Goal: Transaction & Acquisition: Purchase product/service

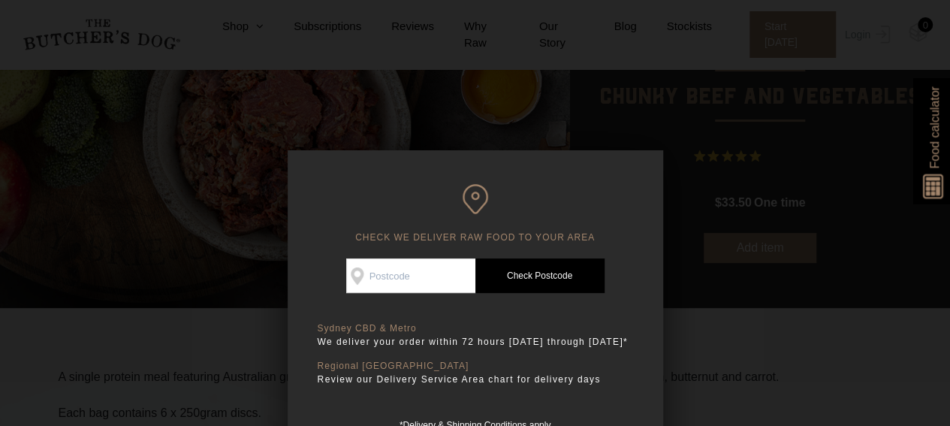
click at [419, 278] on input "Check Availability At" at bounding box center [410, 275] width 129 height 35
type input "2000"
click at [501, 281] on link "Check Postcode" at bounding box center [539, 275] width 129 height 35
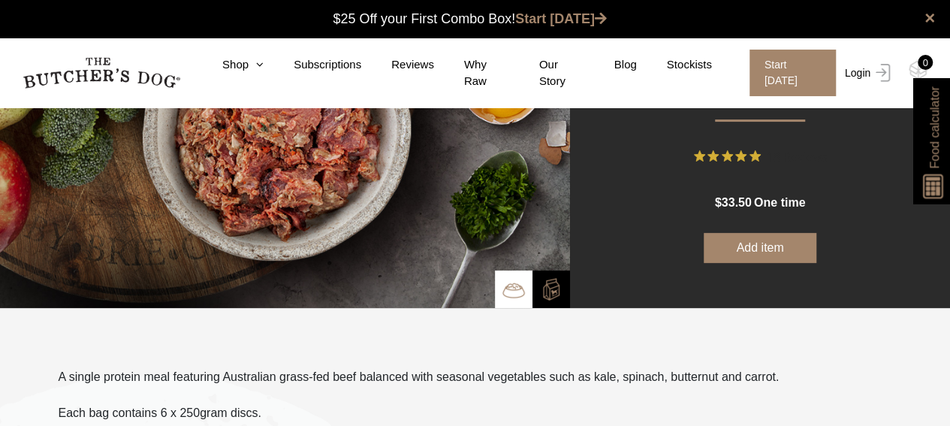
click at [848, 71] on link "Login" at bounding box center [865, 73] width 49 height 47
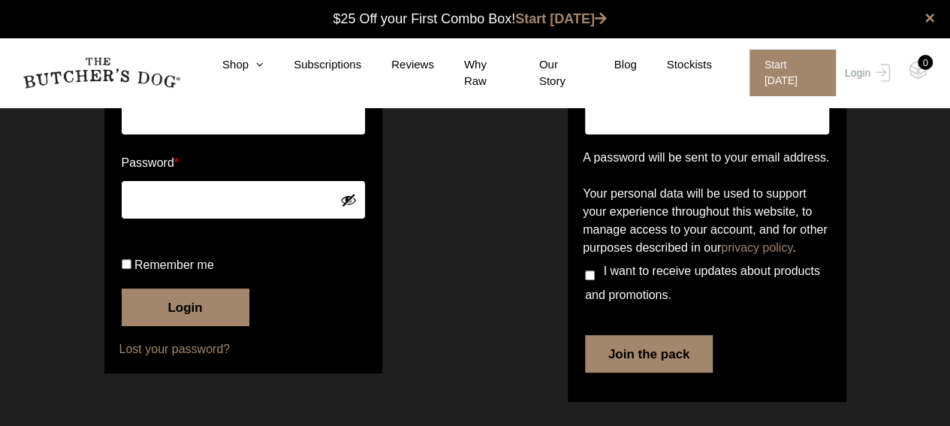
scroll to position [174, 0]
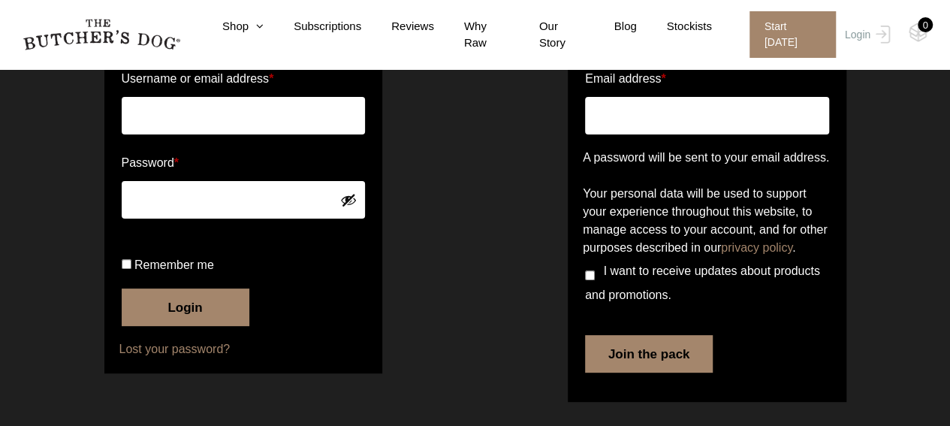
type input "vx@marsproperty.com.au"
click at [179, 301] on button "Login" at bounding box center [186, 307] width 128 height 38
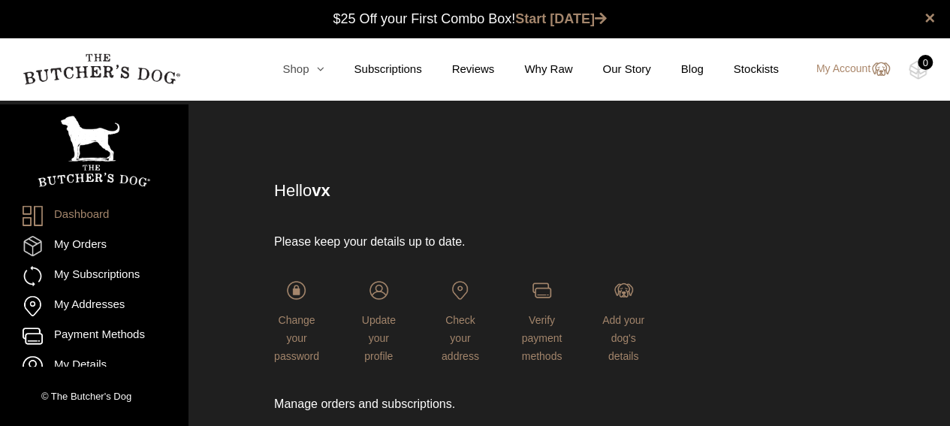
click at [309, 64] on link "Shop" at bounding box center [287, 69] width 71 height 17
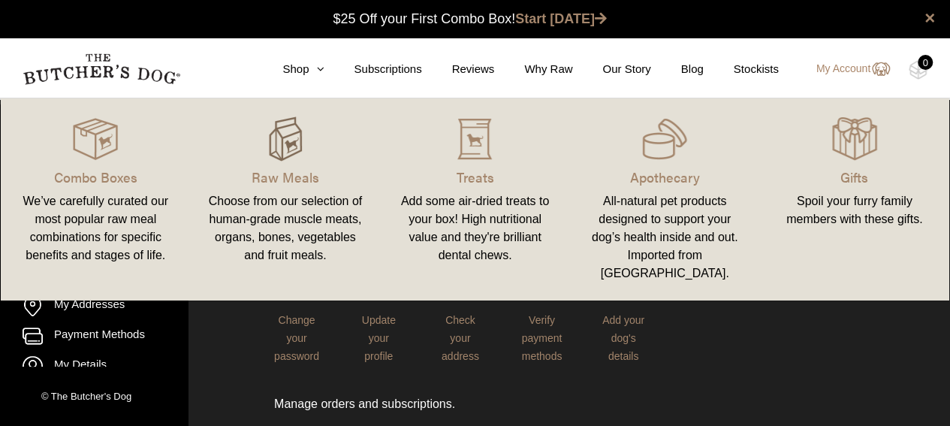
click at [261, 143] on div at bounding box center [286, 138] width 154 height 45
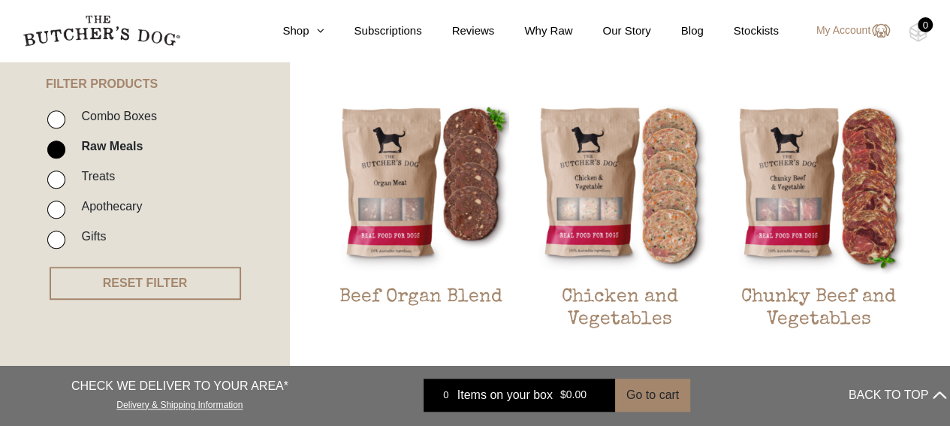
scroll to position [450, 0]
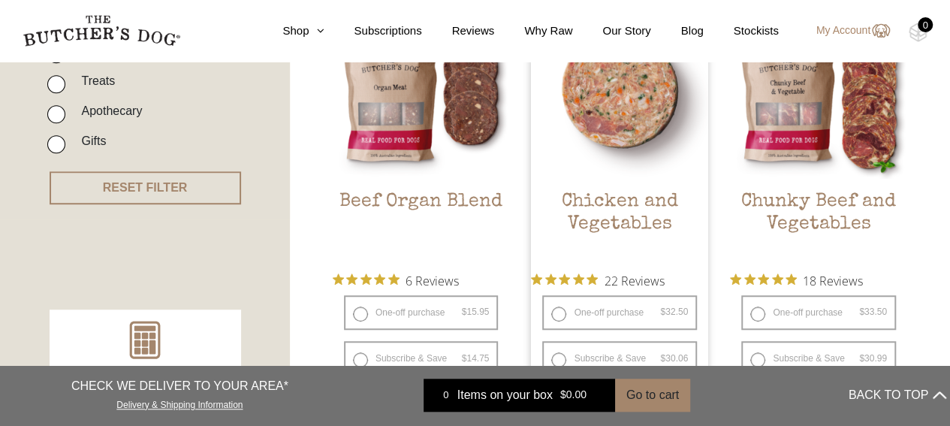
click at [557, 312] on label "One-off purchase $ 32.50 — or subscribe and save 7.5%" at bounding box center [619, 312] width 155 height 35
radio input "true"
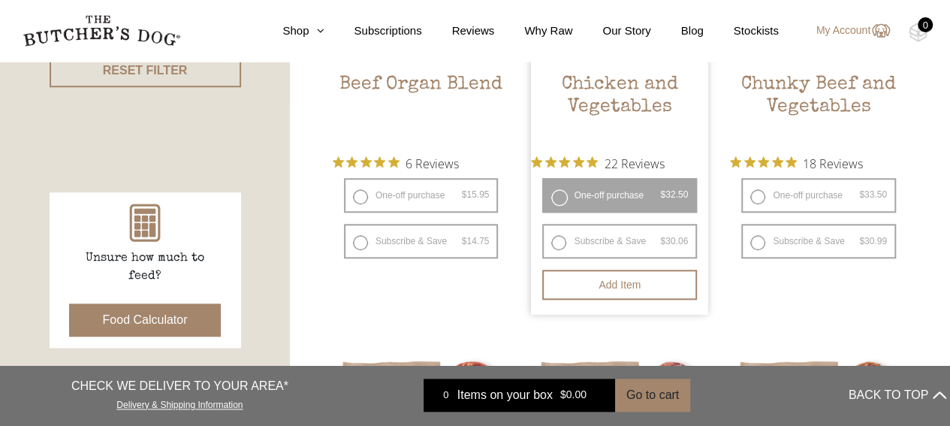
scroll to position [600, 0]
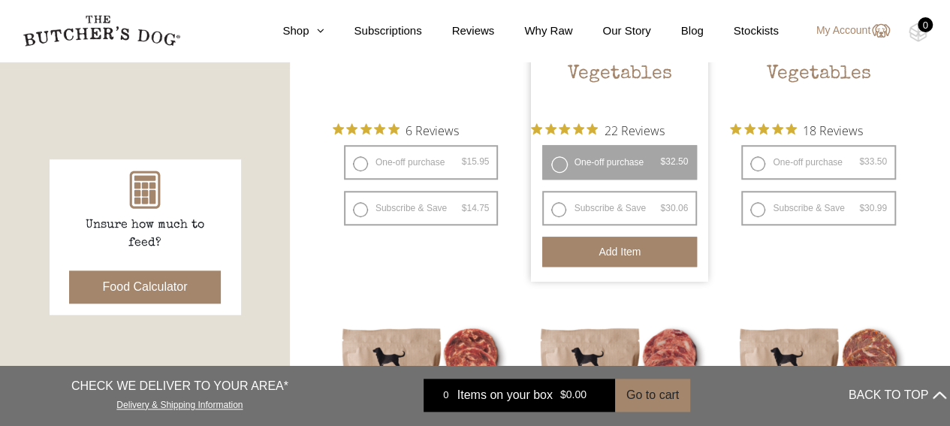
click at [620, 257] on button "Add item" at bounding box center [619, 251] width 155 height 30
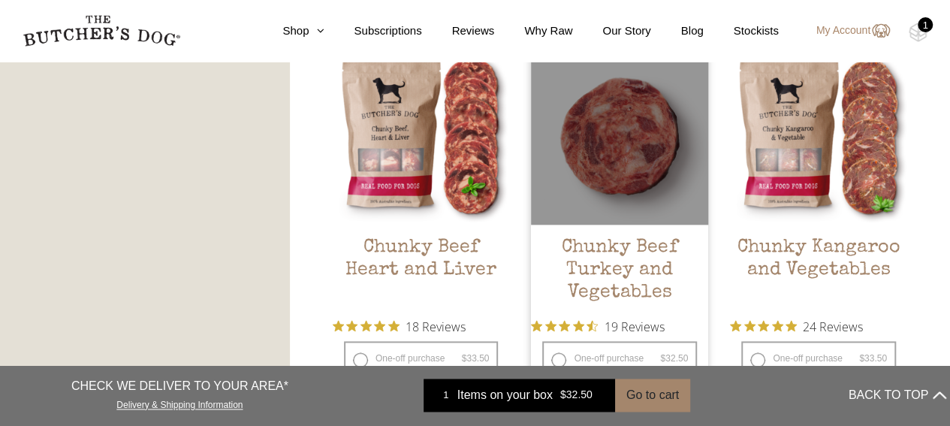
scroll to position [901, 0]
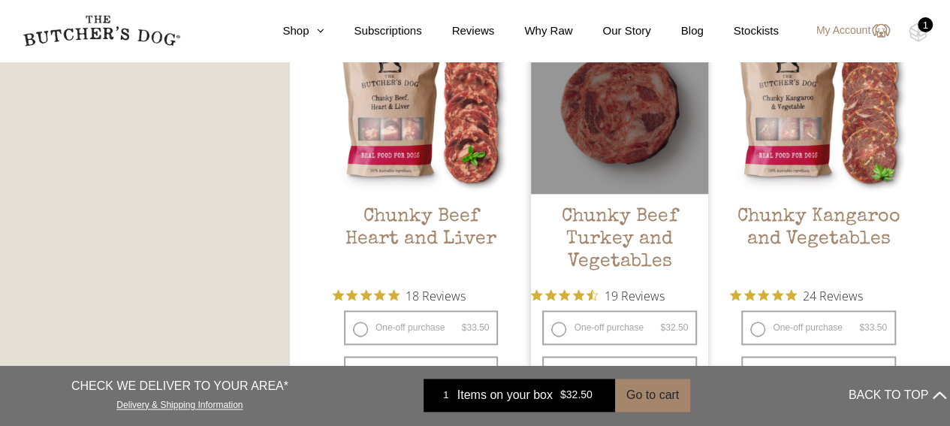
click at [560, 324] on label "One-off purchase $ 32.50 — or subscribe and save 7.5%" at bounding box center [619, 327] width 155 height 35
radio input "true"
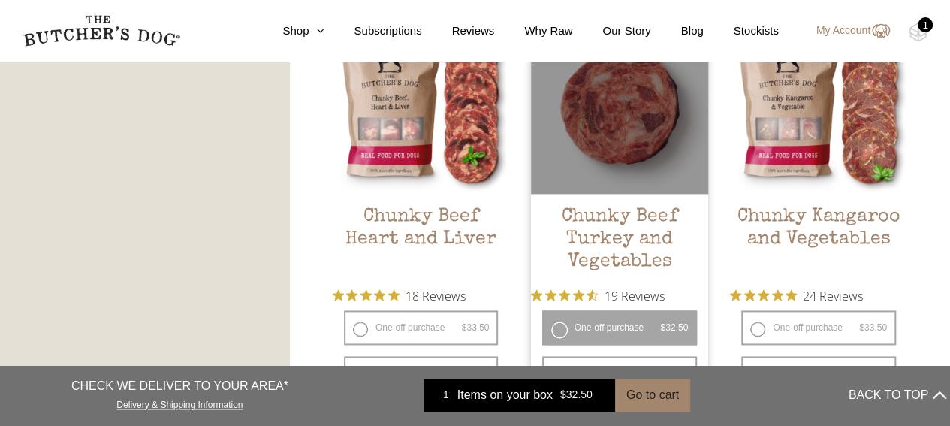
radio input "false"
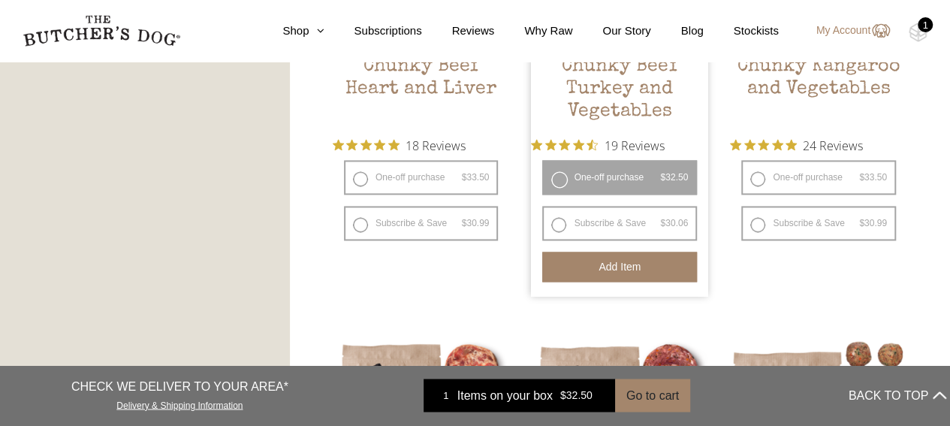
click at [612, 272] on button "Add item" at bounding box center [619, 266] width 155 height 30
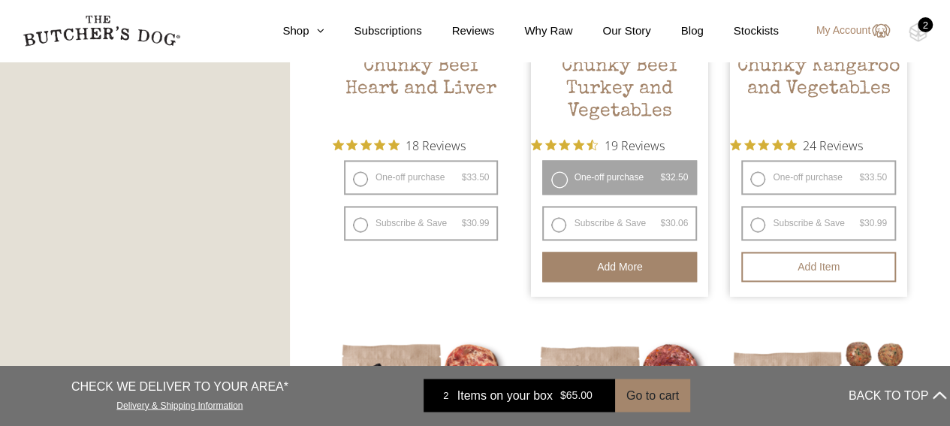
click at [758, 178] on label "One-off purchase $ 33.50 — or subscribe and save 7.5%" at bounding box center [818, 177] width 155 height 35
radio input "true"
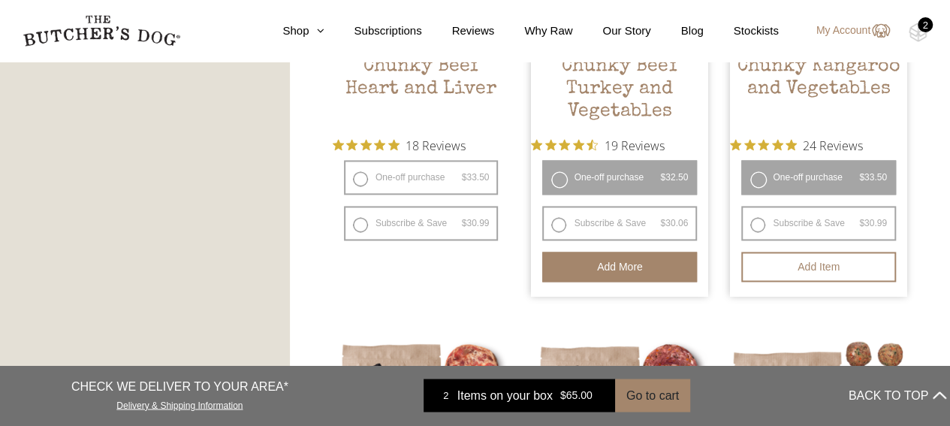
radio input "false"
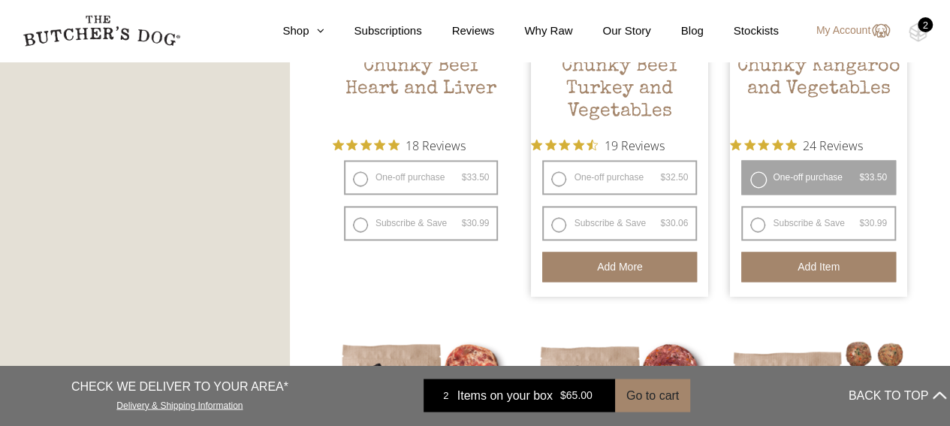
click at [800, 263] on button "Add item" at bounding box center [818, 266] width 155 height 30
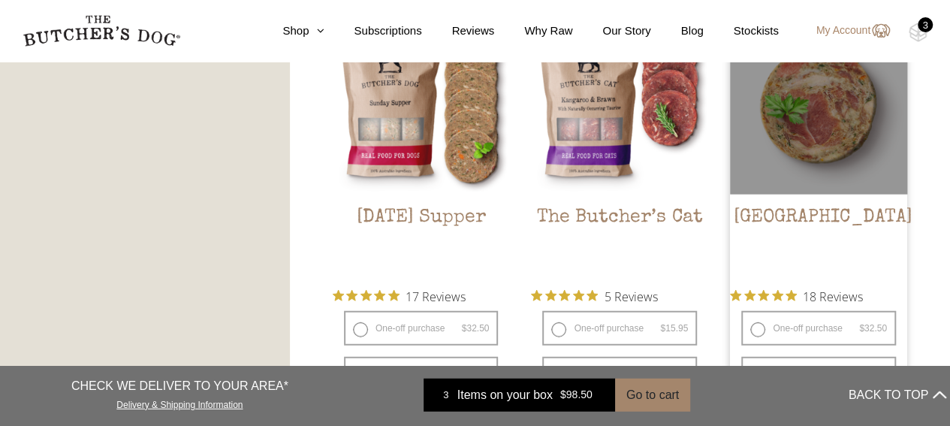
scroll to position [1877, 0]
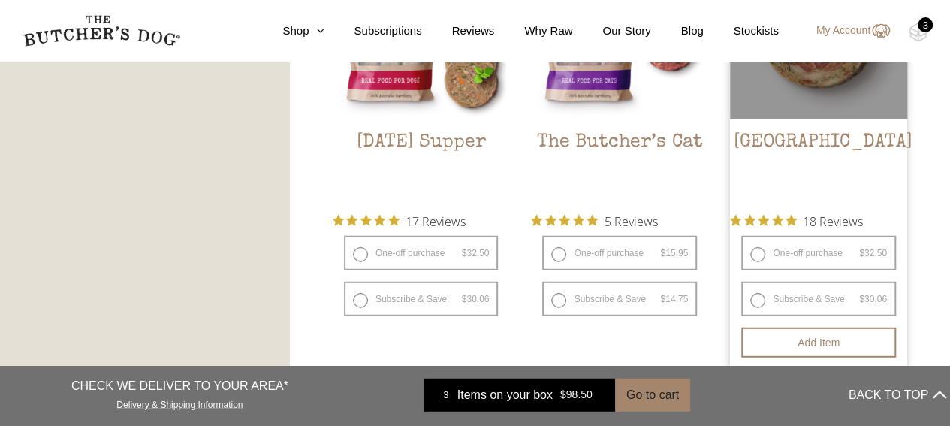
click at [765, 253] on label "One-off purchase $ 32.50 — or subscribe and save 7.5%" at bounding box center [818, 253] width 155 height 35
radio input "true"
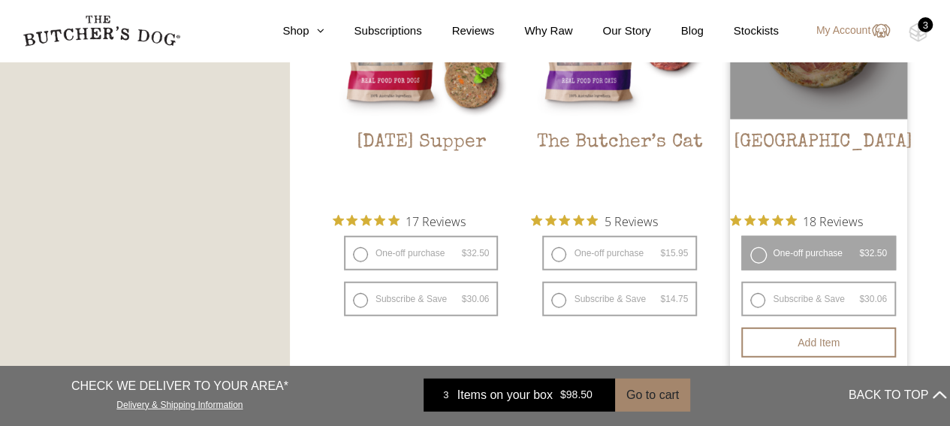
radio input "false"
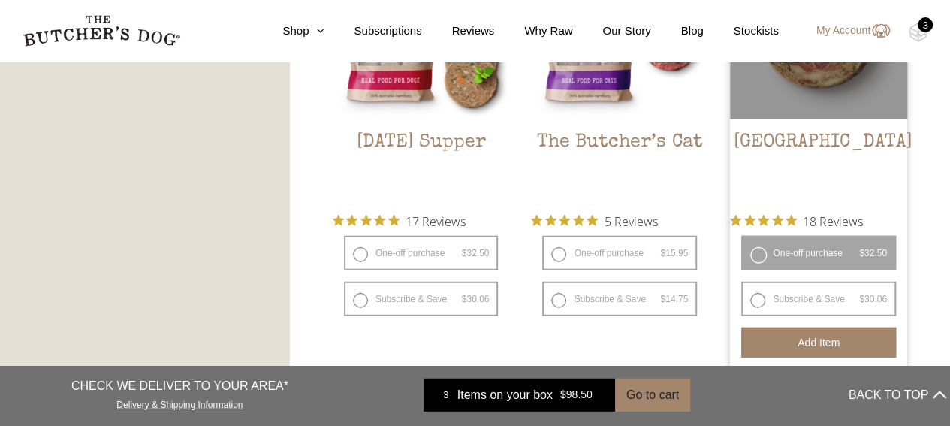
click at [815, 342] on button "Add item" at bounding box center [818, 342] width 155 height 30
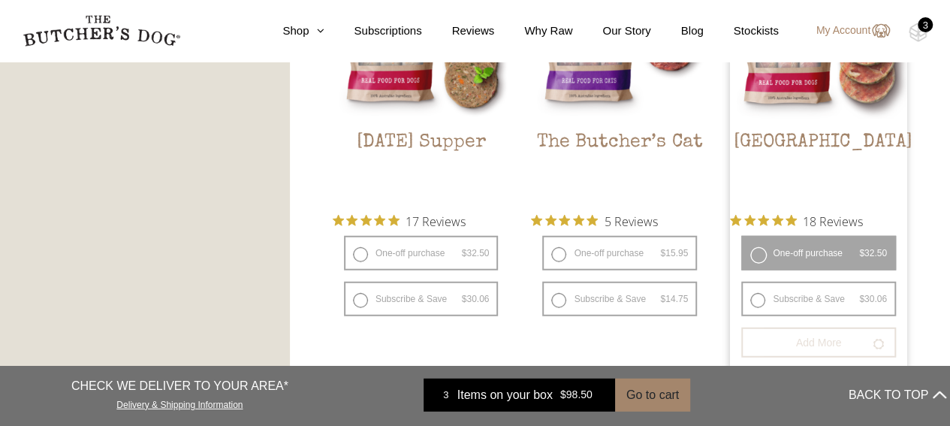
scroll to position [2102, 0]
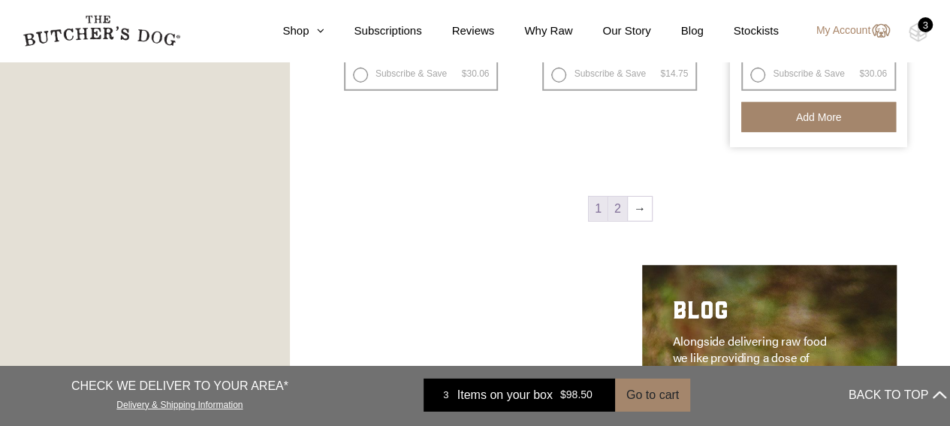
click at [613, 209] on link "2" at bounding box center [617, 209] width 19 height 24
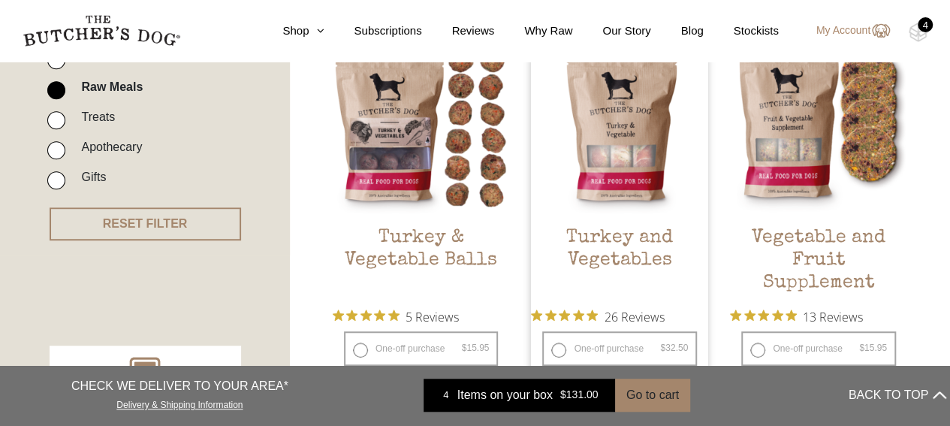
scroll to position [564, 0]
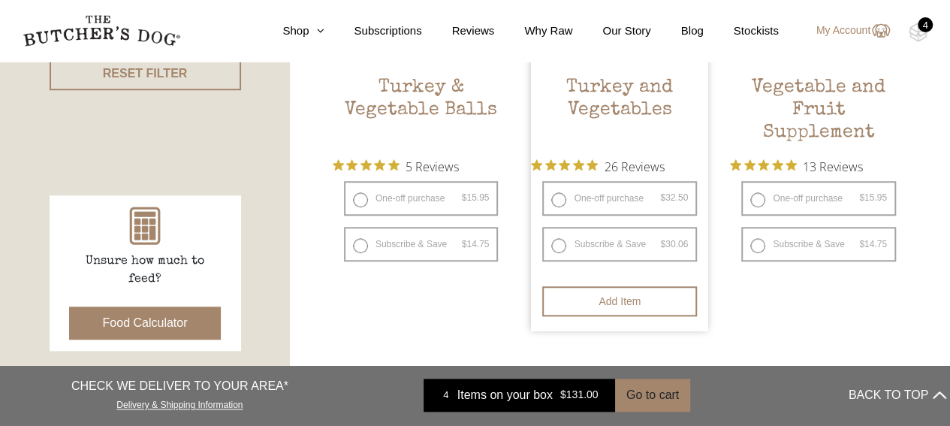
click at [566, 202] on label "One-off purchase $ 32.50 — or subscribe and save 7.5%" at bounding box center [619, 198] width 155 height 35
radio input "true"
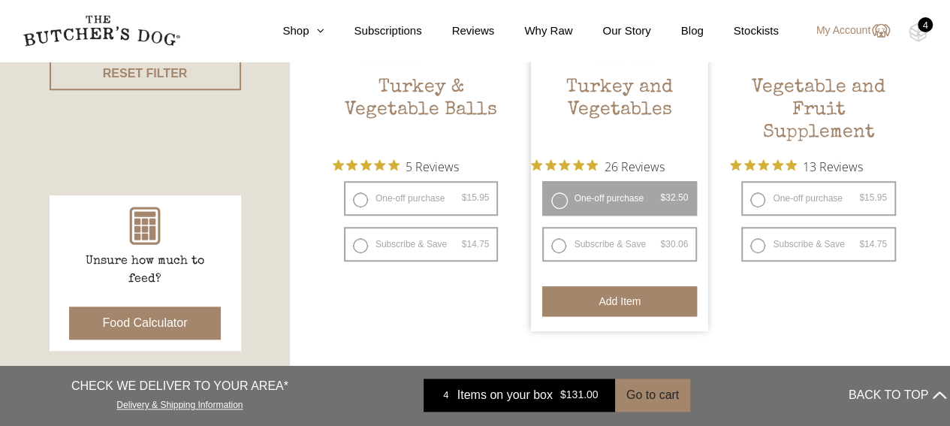
click at [594, 299] on button "Add item" at bounding box center [619, 301] width 155 height 30
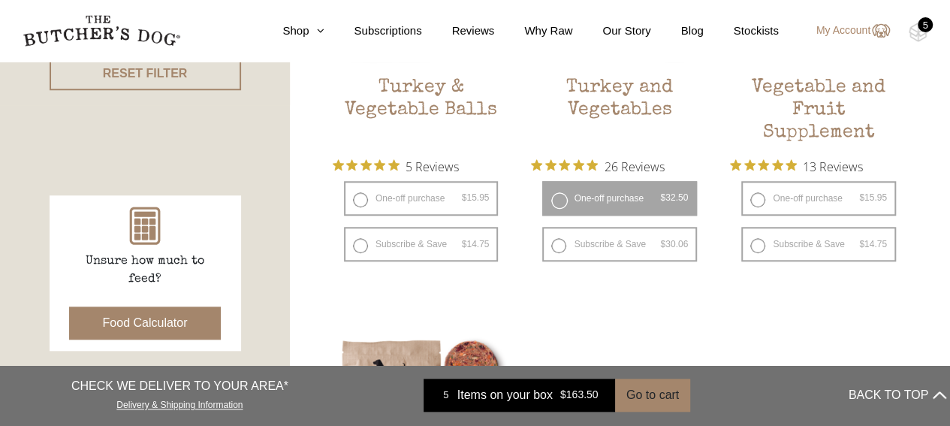
scroll to position [264, 0]
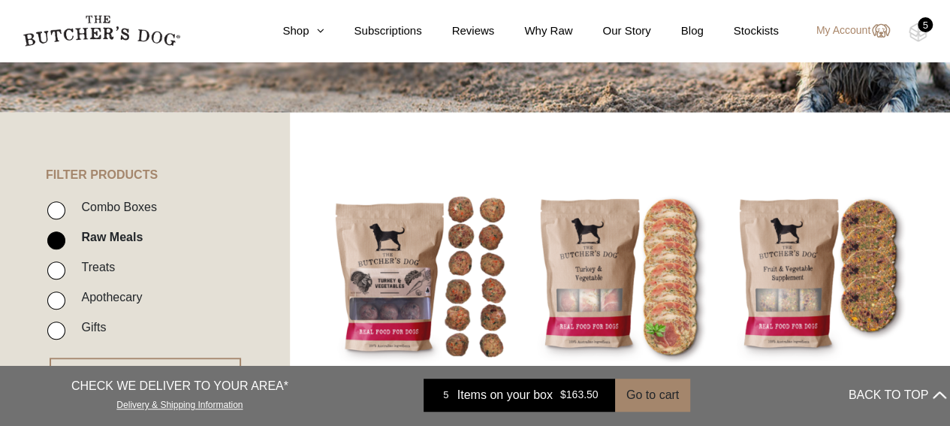
click at [101, 266] on label "Treats" at bounding box center [94, 267] width 41 height 20
click at [65, 266] on input "Treats" at bounding box center [56, 270] width 18 height 18
checkbox input "true"
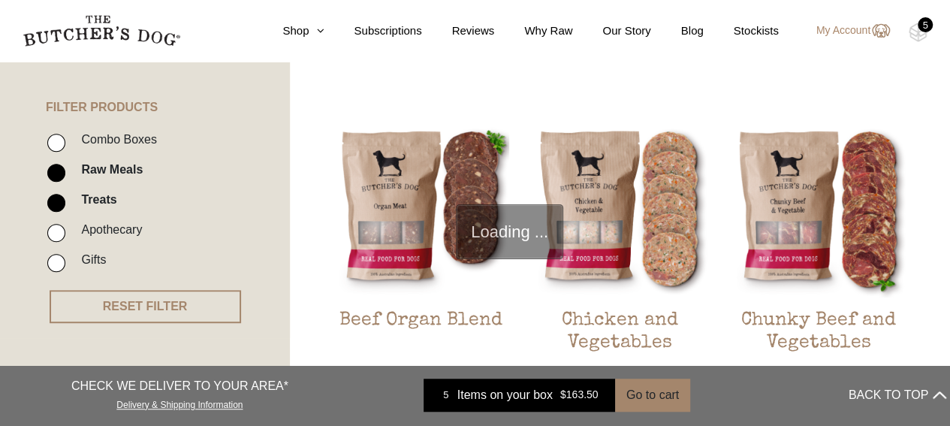
scroll to position [339, 0]
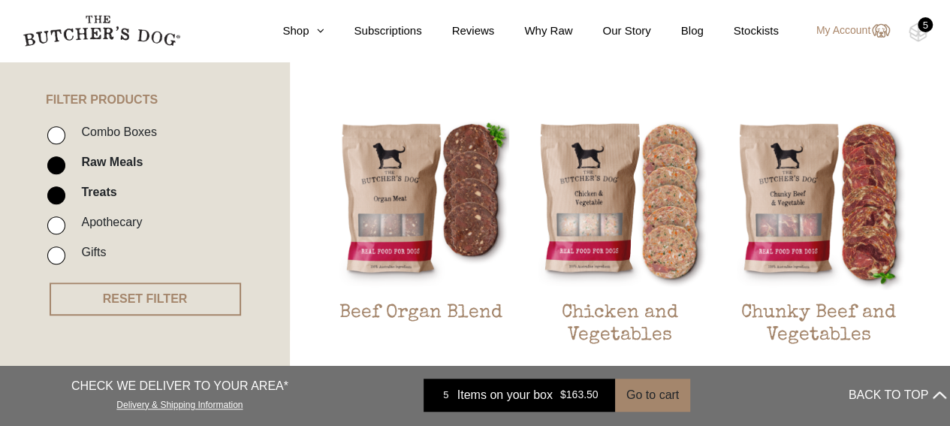
click at [54, 166] on input "Raw Meals" at bounding box center [56, 165] width 18 height 18
checkbox input "false"
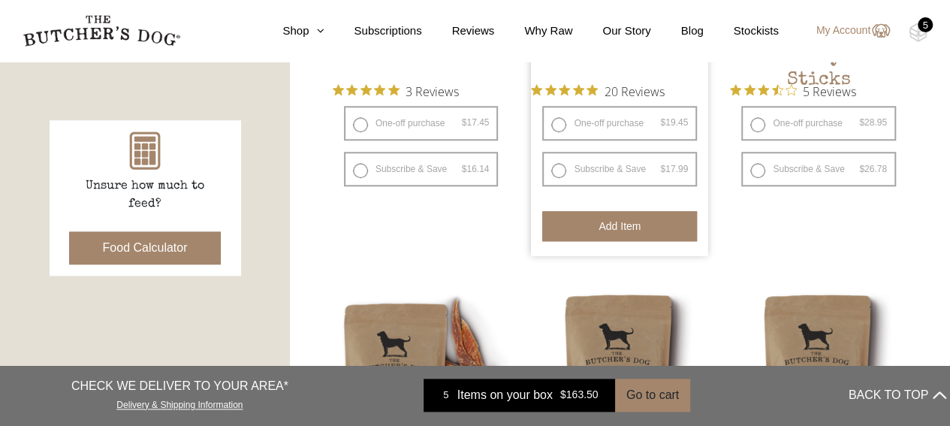
scroll to position [865, 0]
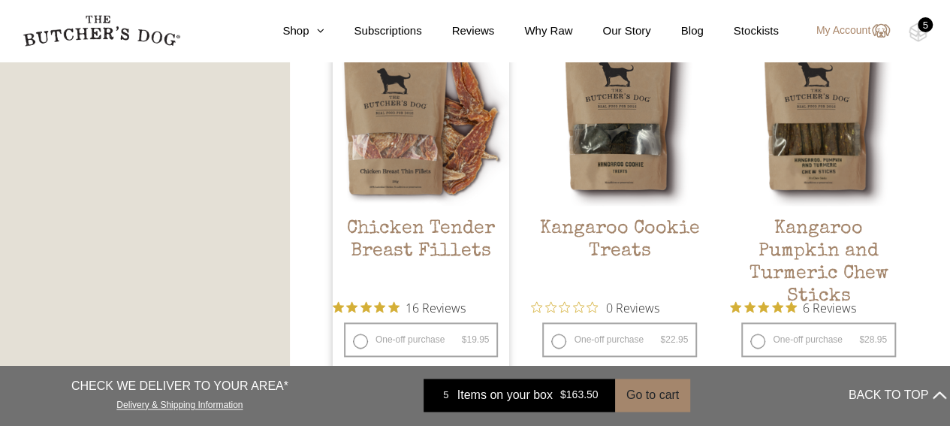
click at [363, 333] on label "One-off purchase $ 19.95 — or subscribe and save 7.5%" at bounding box center [421, 339] width 155 height 35
radio input "true"
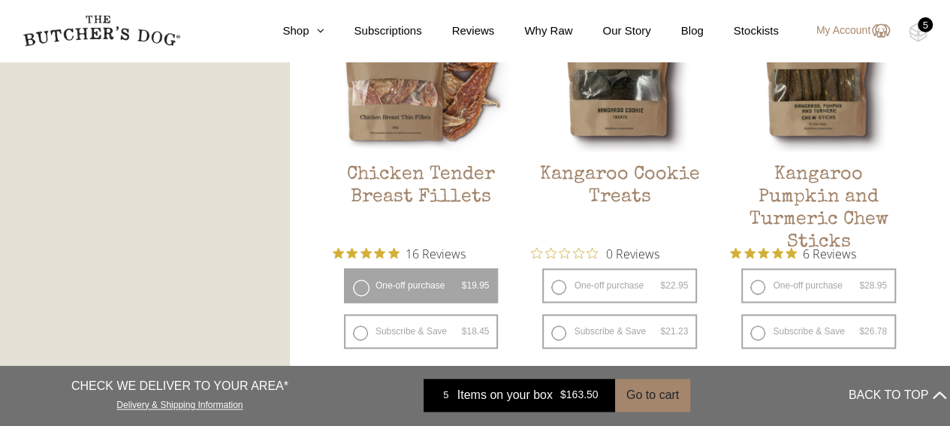
scroll to position [1015, 0]
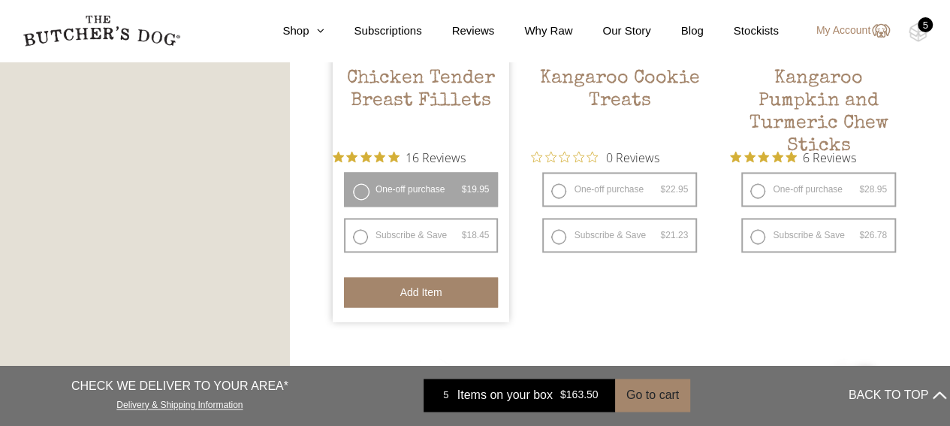
click at [415, 290] on button "Add item" at bounding box center [421, 292] width 155 height 30
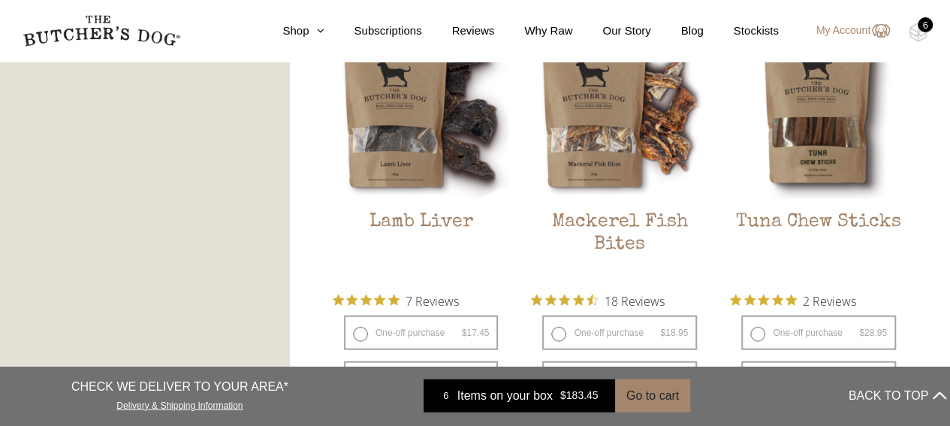
scroll to position [1841, 0]
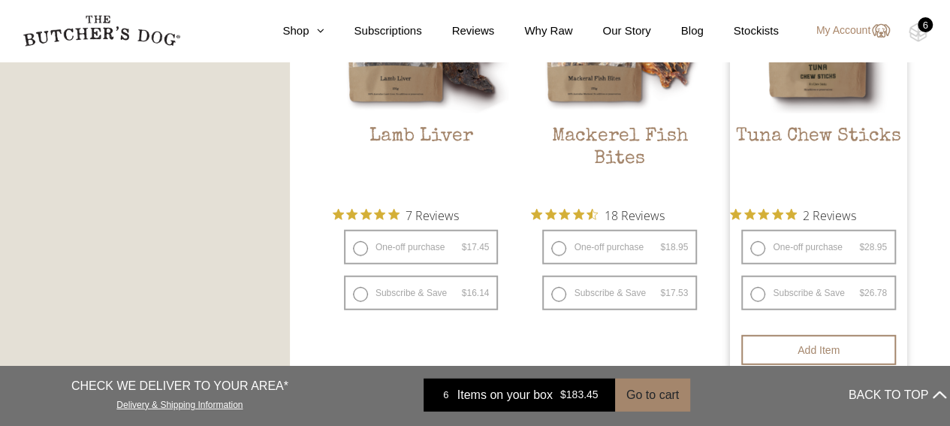
click at [752, 241] on label "One-off purchase $ 28.95 — or subscribe and save 7.5%" at bounding box center [818, 247] width 155 height 35
radio input "true"
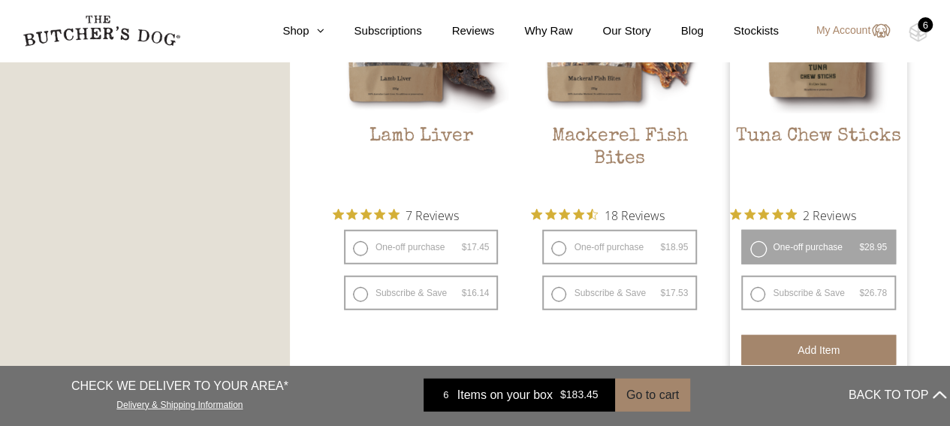
click at [805, 357] on button "Add item" at bounding box center [818, 350] width 155 height 30
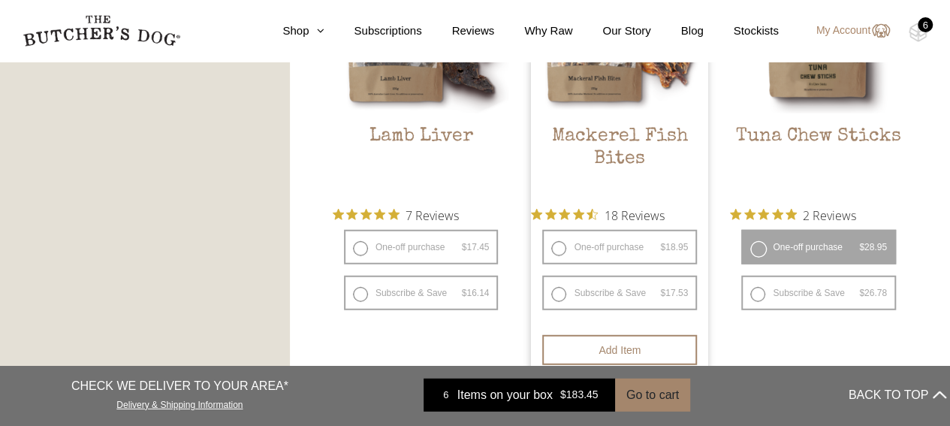
scroll to position [1991, 0]
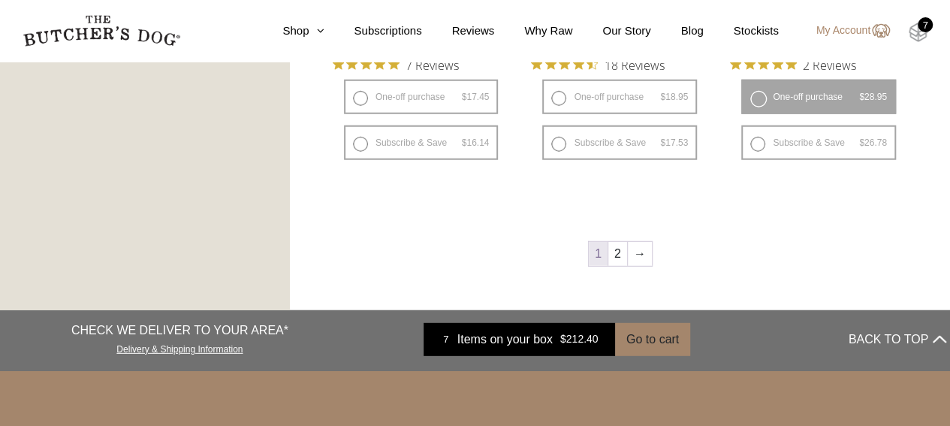
click at [920, 32] on img at bounding box center [917, 33] width 19 height 20
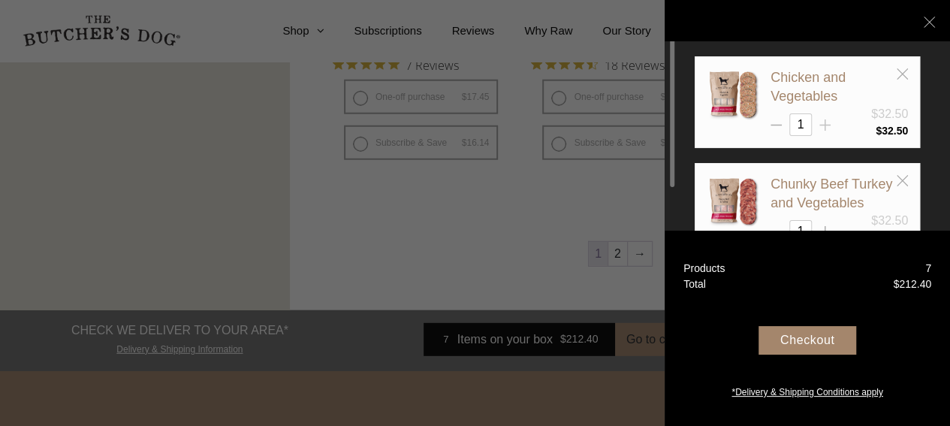
click at [825, 124] on line at bounding box center [825, 124] width 0 height 11
type input "2"
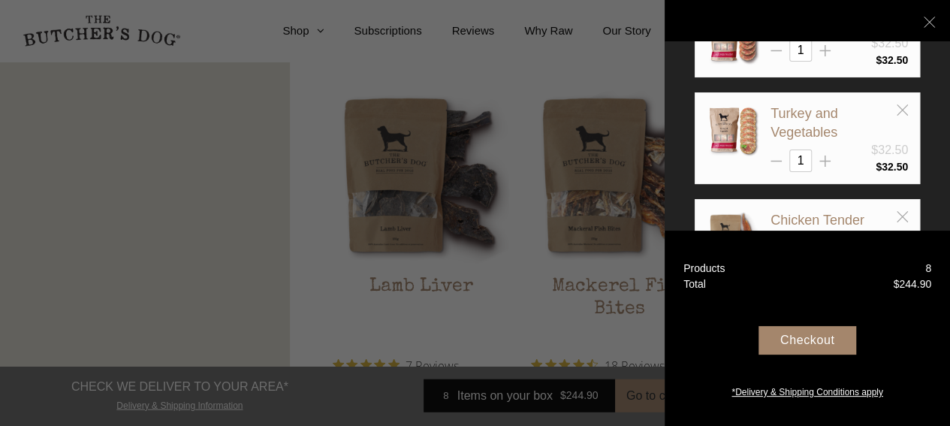
scroll to position [450, 0]
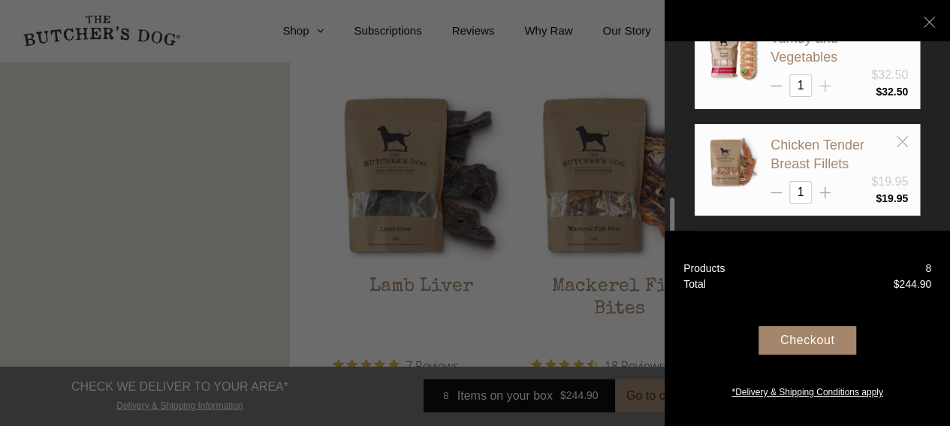
type input "2"
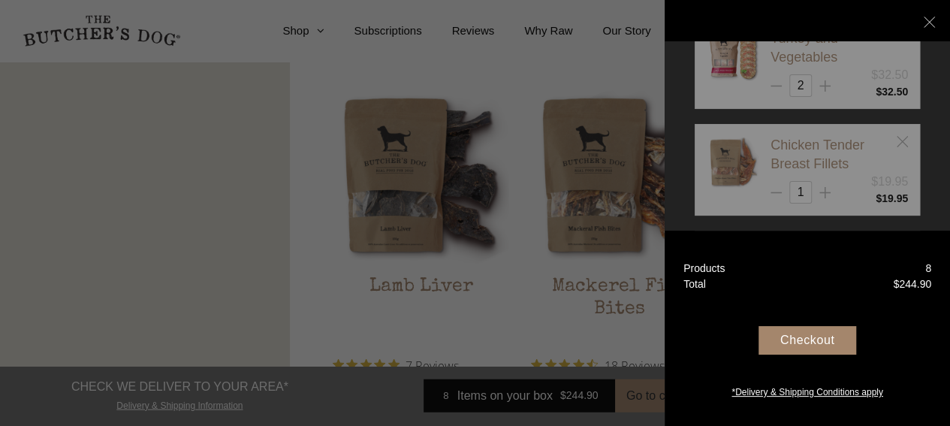
scroll to position [525, 0]
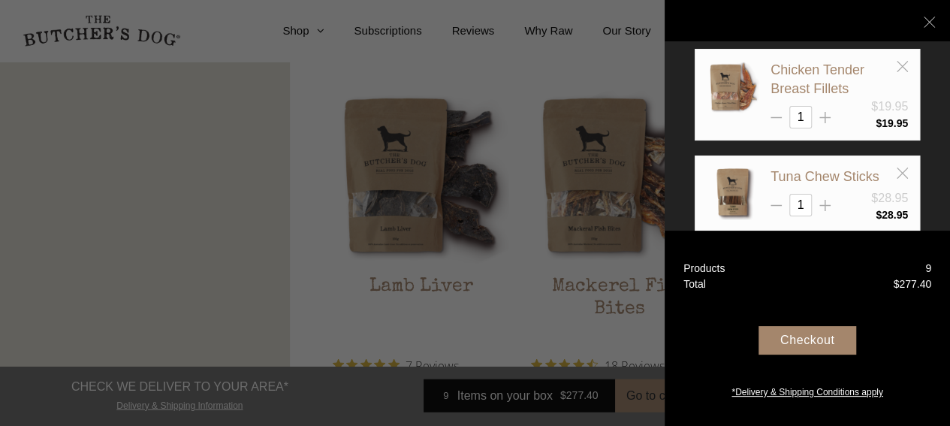
click at [812, 348] on div "Checkout" at bounding box center [807, 340] width 98 height 29
